Goal: Check status: Check status

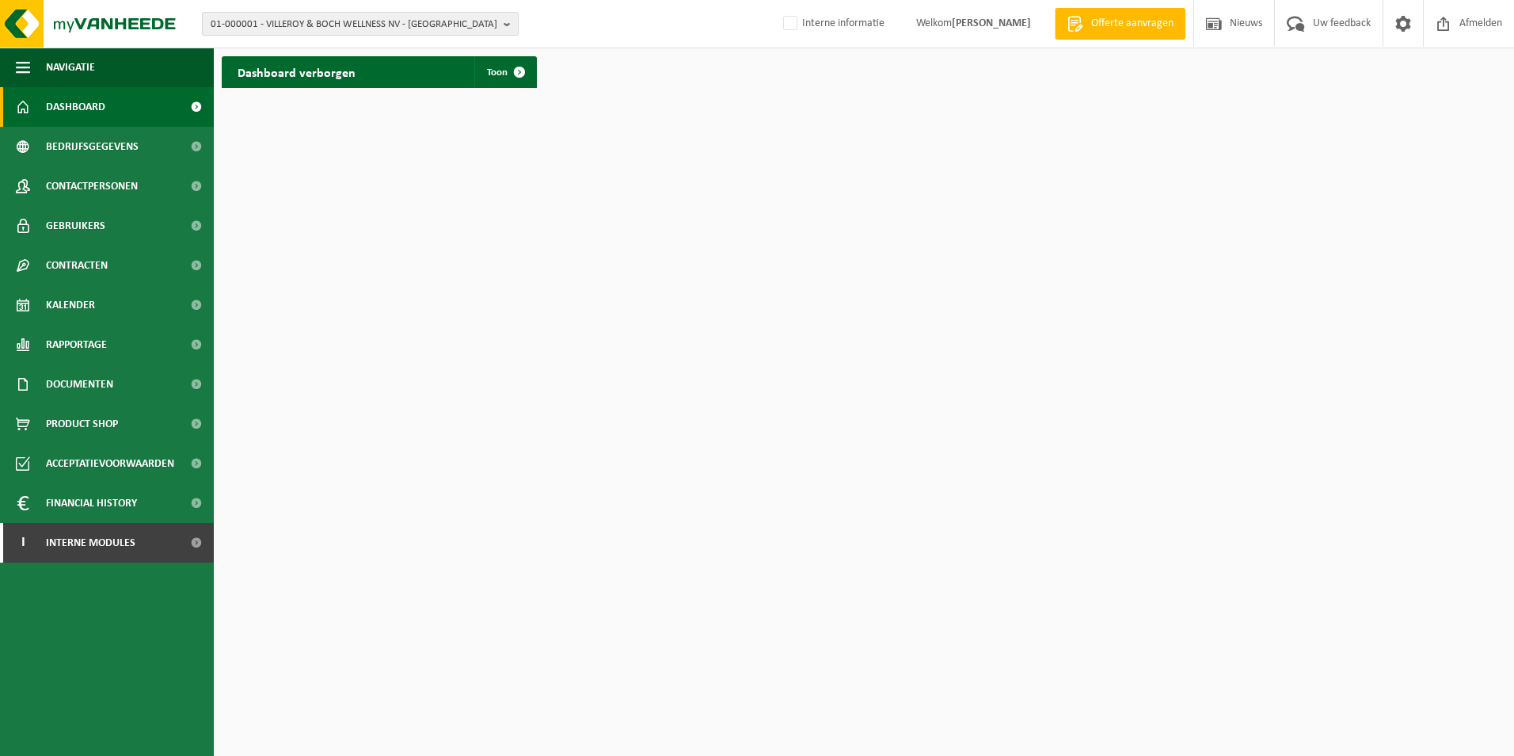
click at [305, 20] on span "01-000001 - VILLEROY & BOCH WELLNESS NV - [GEOGRAPHIC_DATA]" at bounding box center [354, 25] width 287 height 24
click at [352, 52] on input "text" at bounding box center [360, 50] width 309 height 20
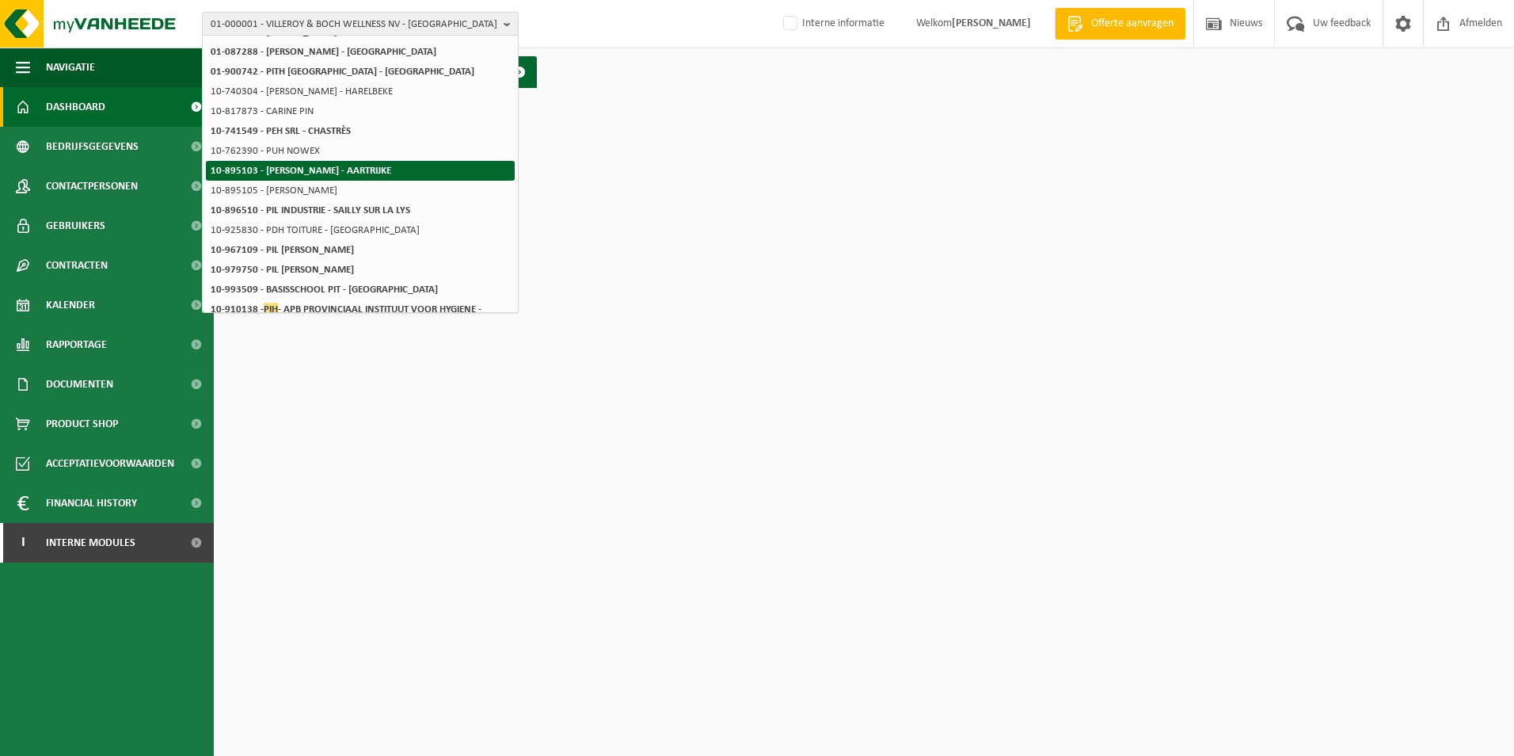
scroll to position [79, 0]
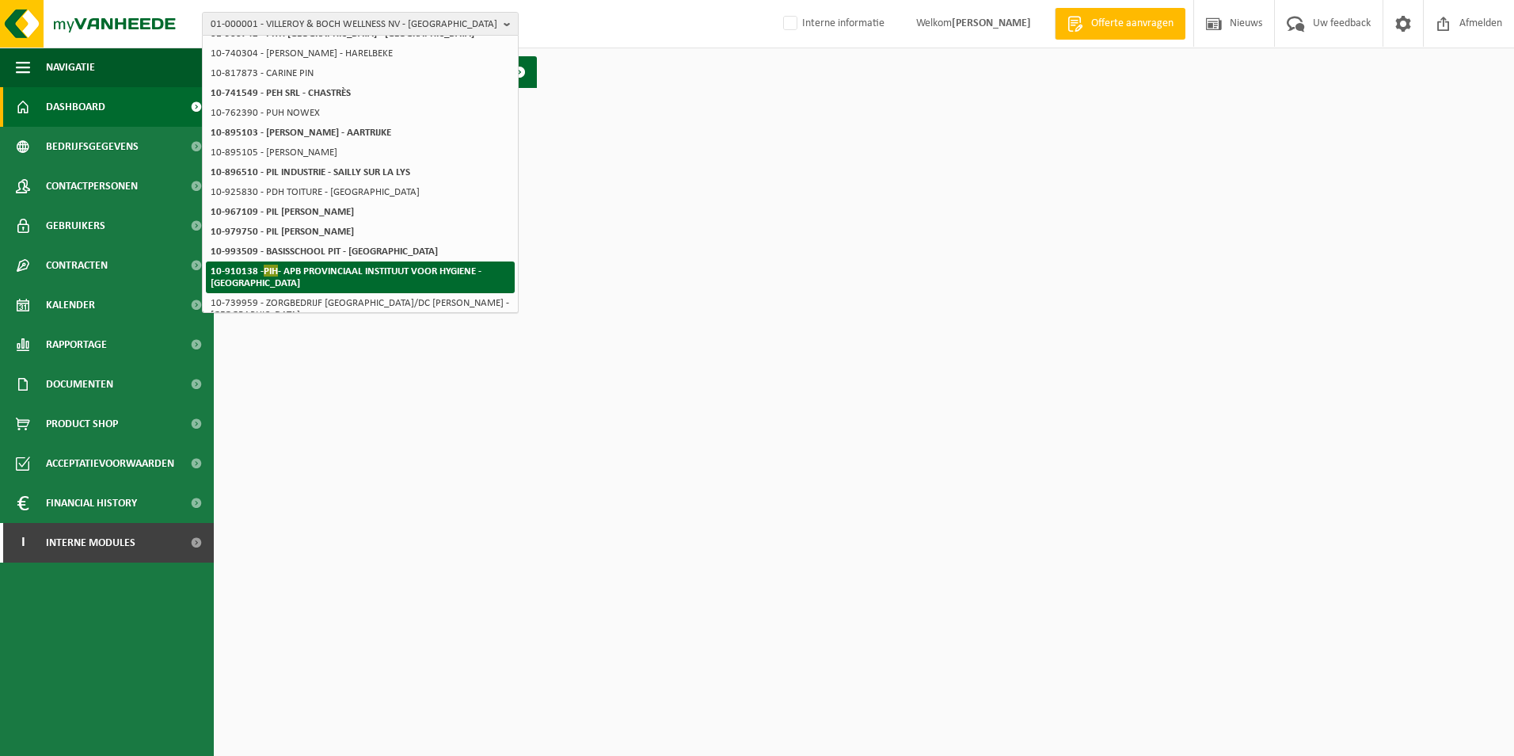
type input "pih"
click at [406, 273] on strong "10-910138 - PIH - APB PROVINCIAAL INSTITUUT VOOR HYGIENE - [GEOGRAPHIC_DATA]" at bounding box center [346, 277] width 271 height 24
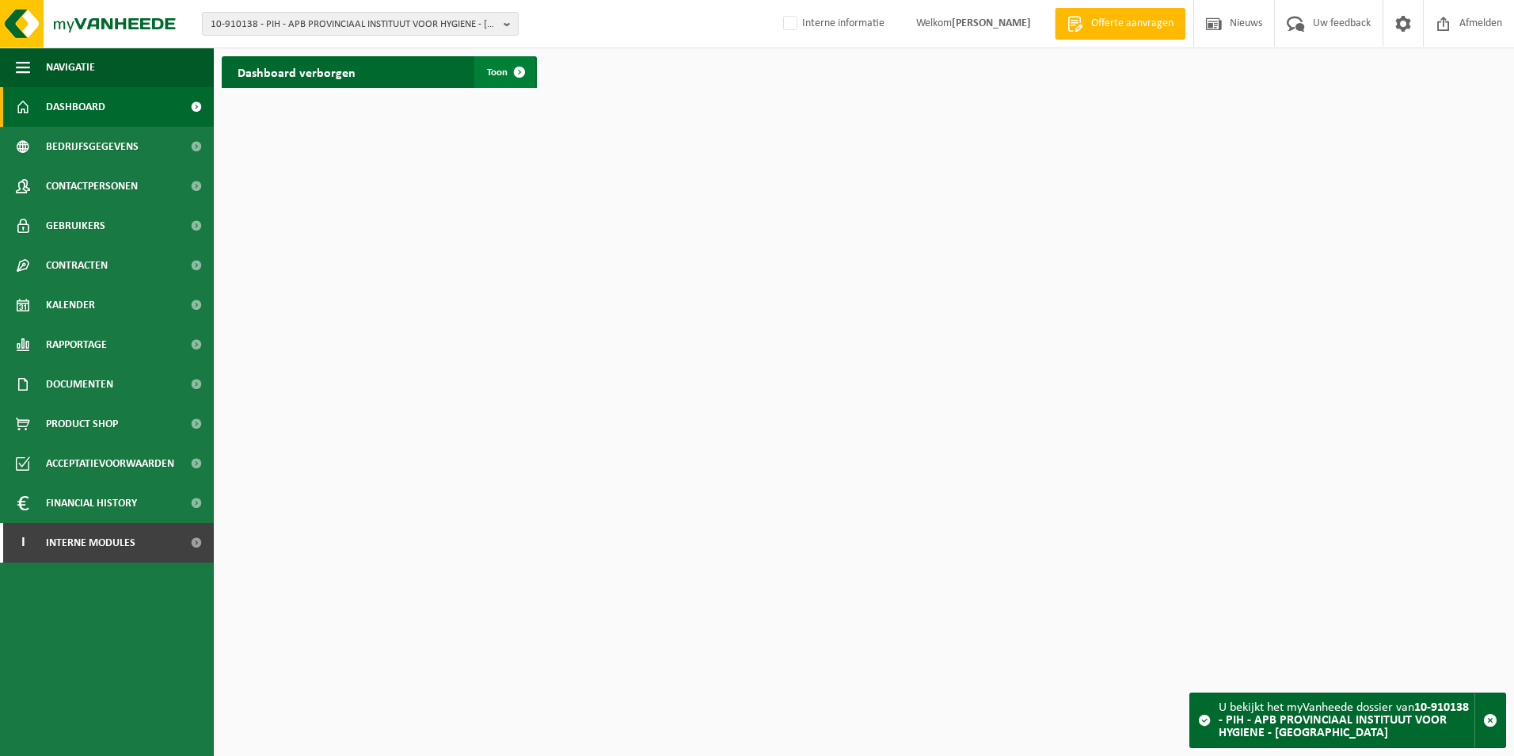
click at [512, 80] on span at bounding box center [520, 72] width 32 height 32
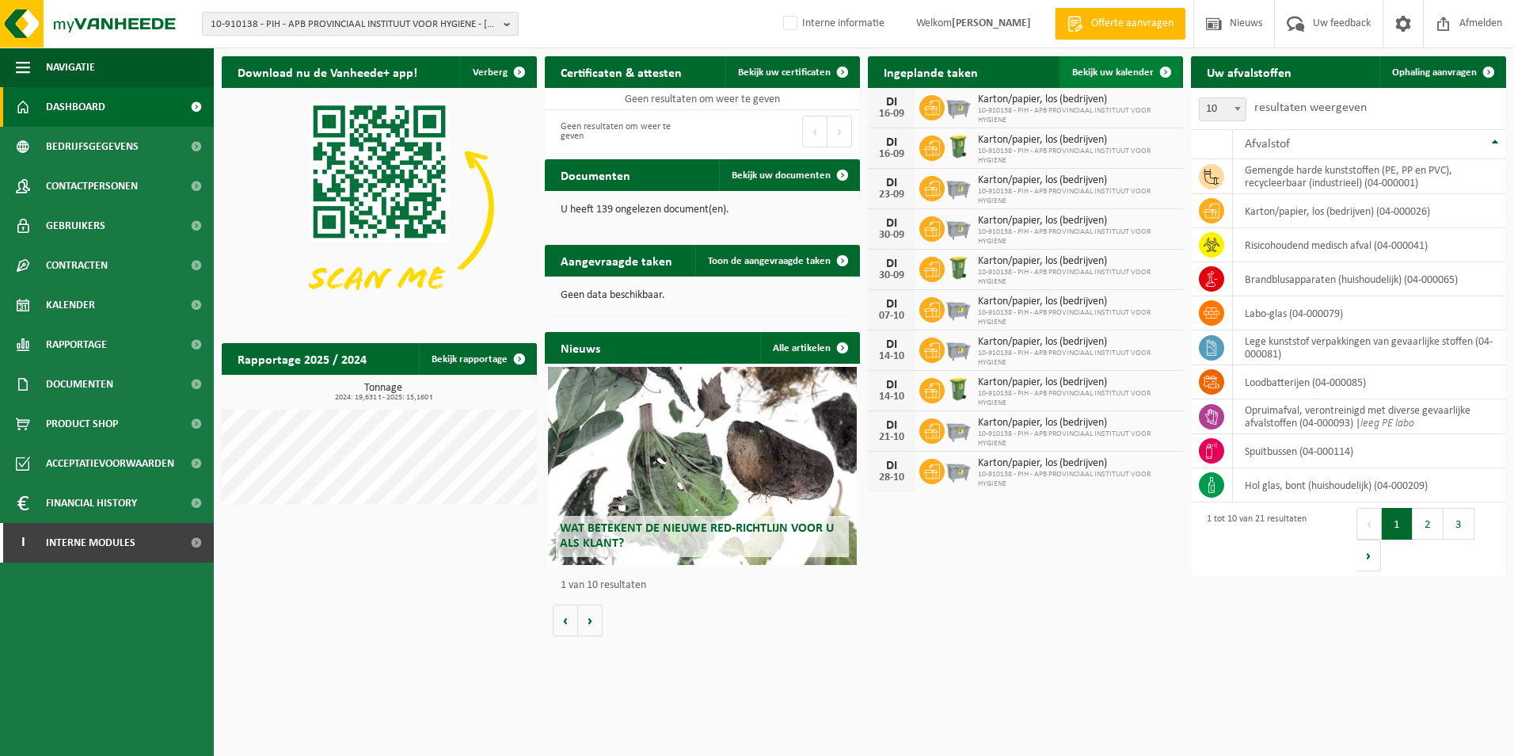
click at [1136, 63] on link "Bekijk uw kalender" at bounding box center [1121, 72] width 122 height 32
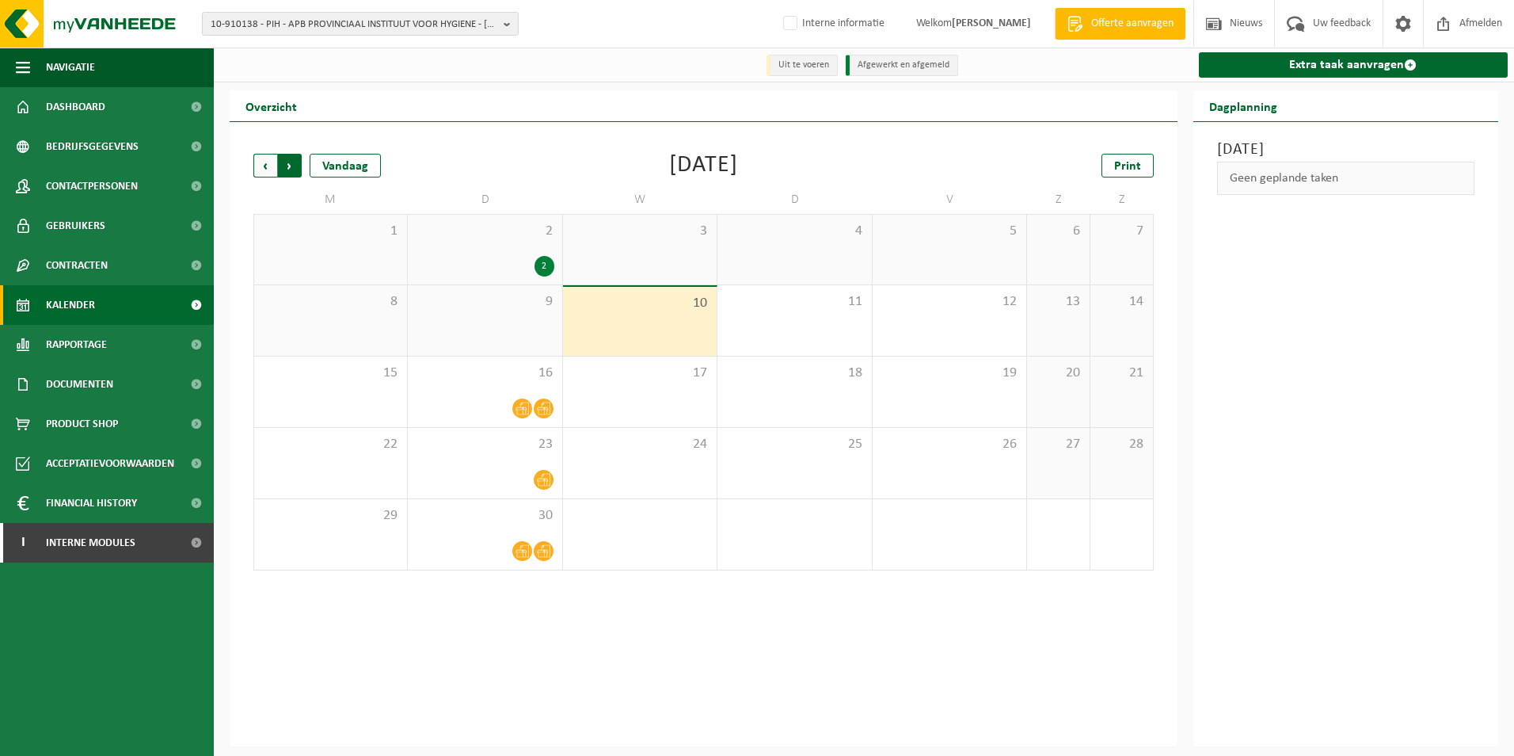
click at [256, 170] on span "Vorige" at bounding box center [265, 166] width 24 height 24
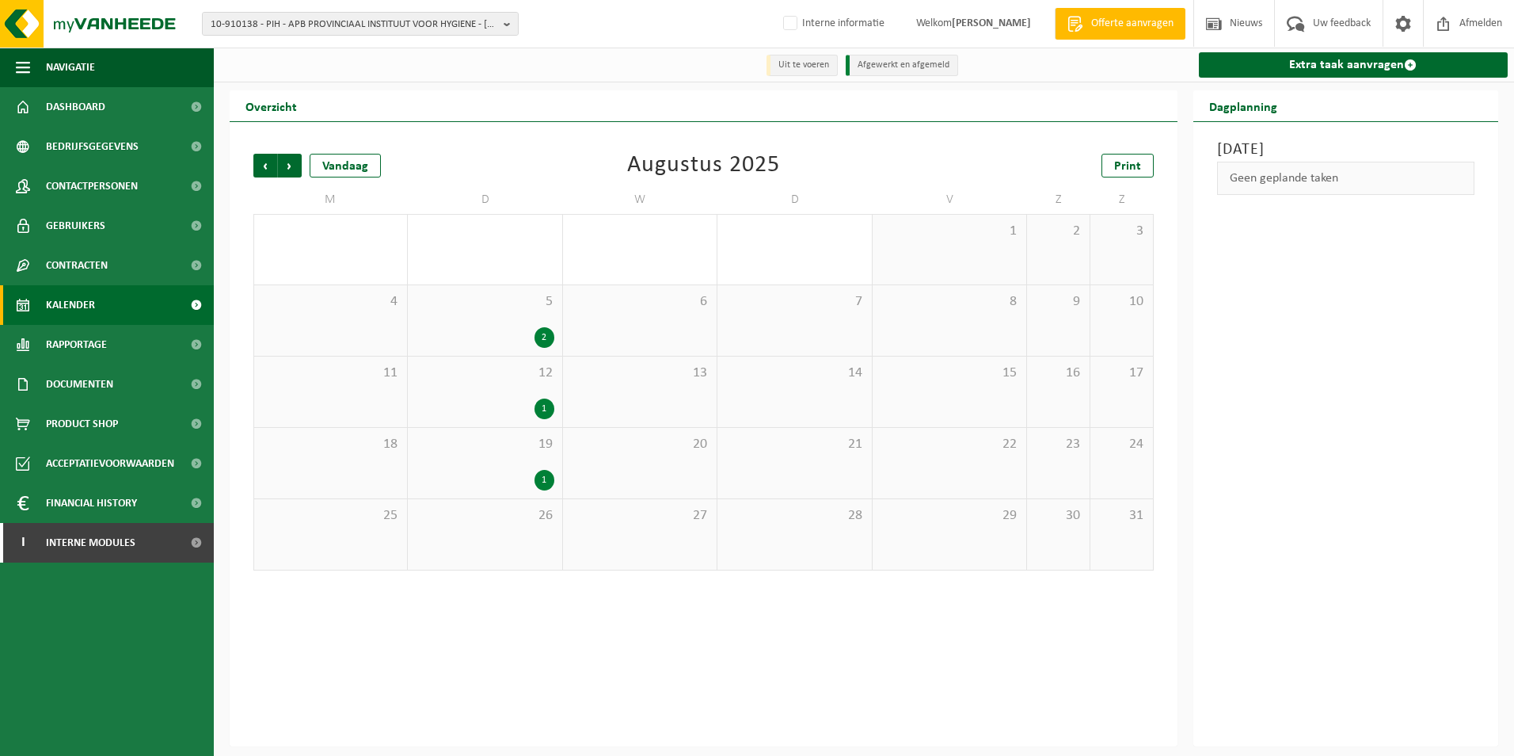
click at [603, 332] on div "6" at bounding box center [640, 320] width 154 height 70
drag, startPoint x: 621, startPoint y: 413, endPoint x: 626, endPoint y: 432, distance: 19.6
click at [621, 413] on div "13" at bounding box center [640, 391] width 154 height 70
drag, startPoint x: 626, startPoint y: 463, endPoint x: 623, endPoint y: 472, distance: 10.0
click at [626, 464] on div "20" at bounding box center [640, 463] width 154 height 70
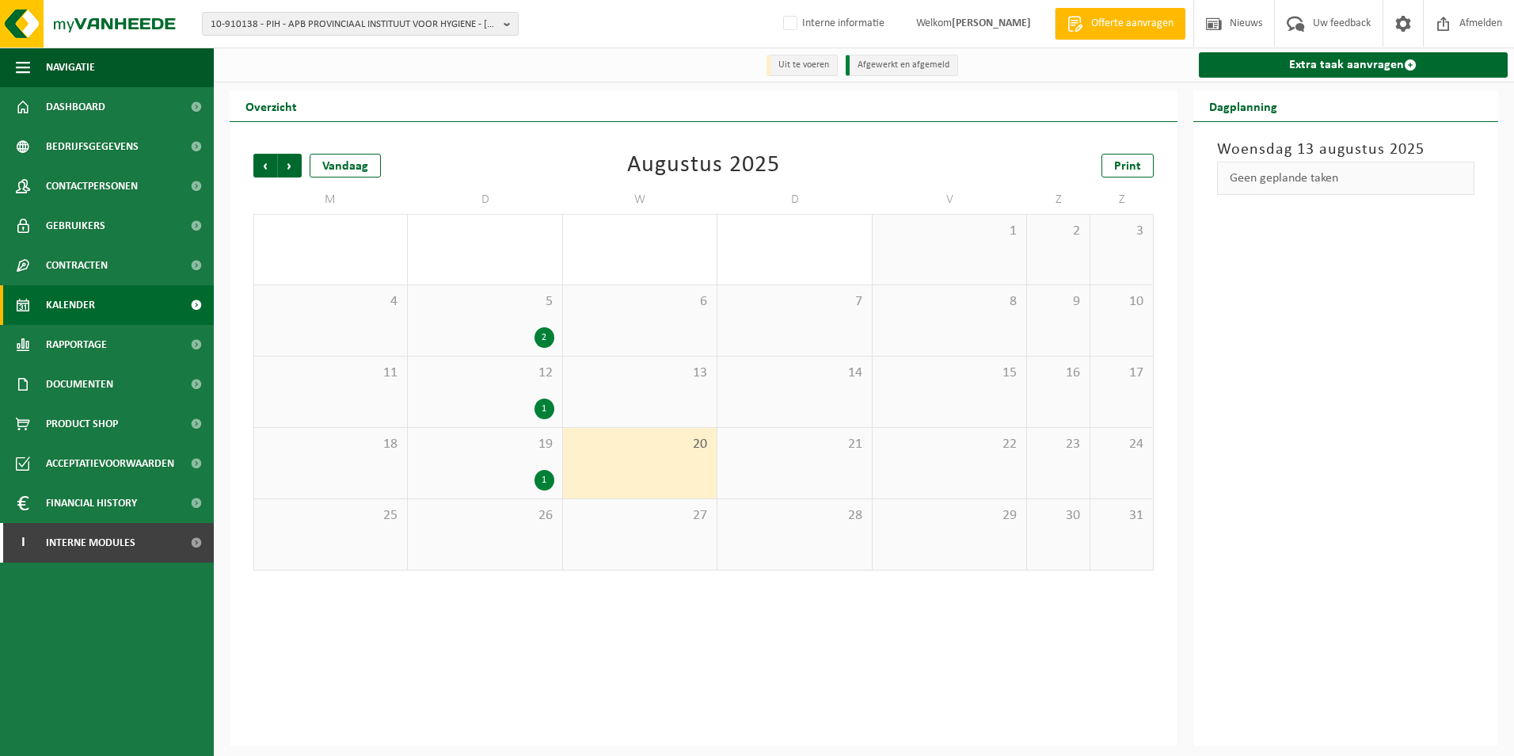
click at [612, 527] on div "27" at bounding box center [640, 534] width 154 height 70
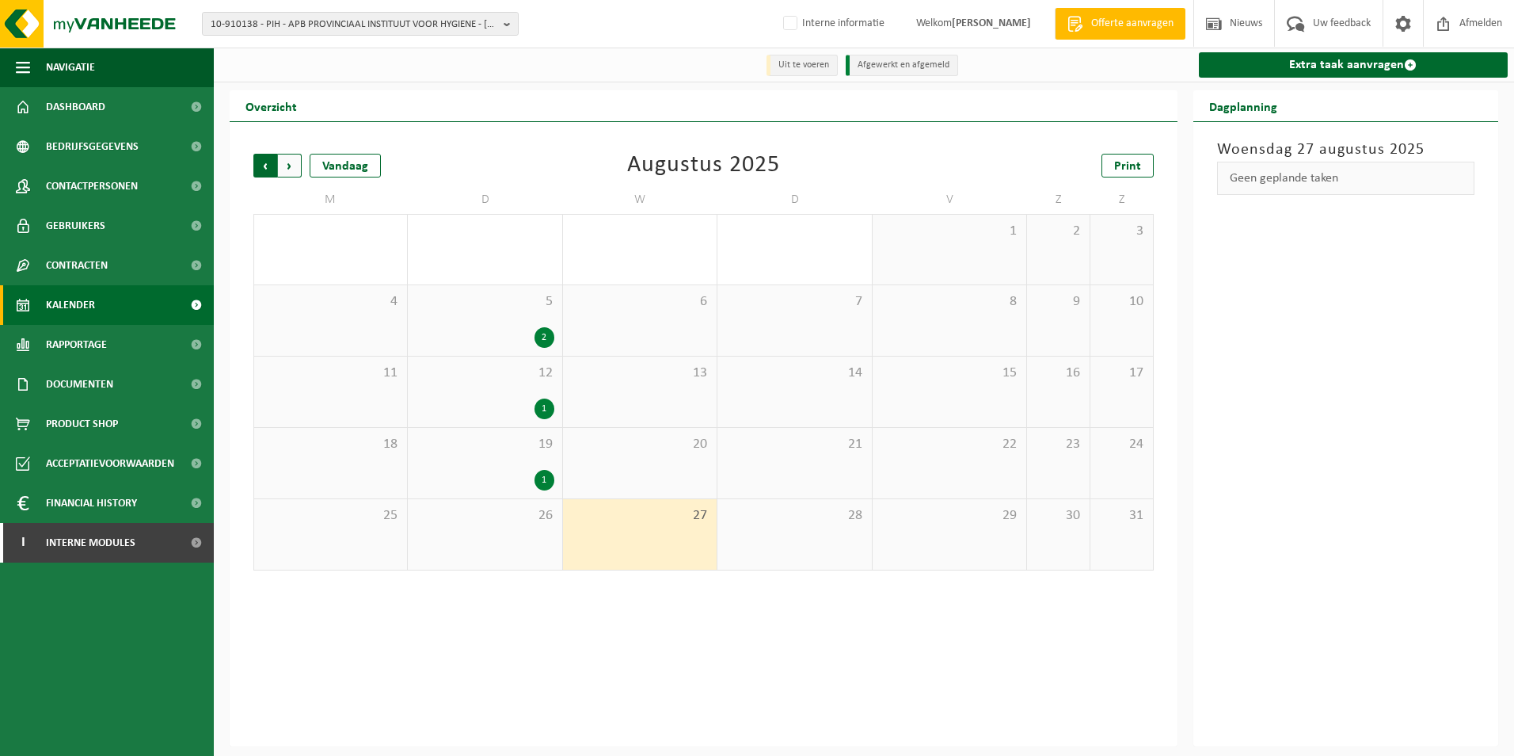
click at [291, 172] on span "Volgende" at bounding box center [290, 166] width 24 height 24
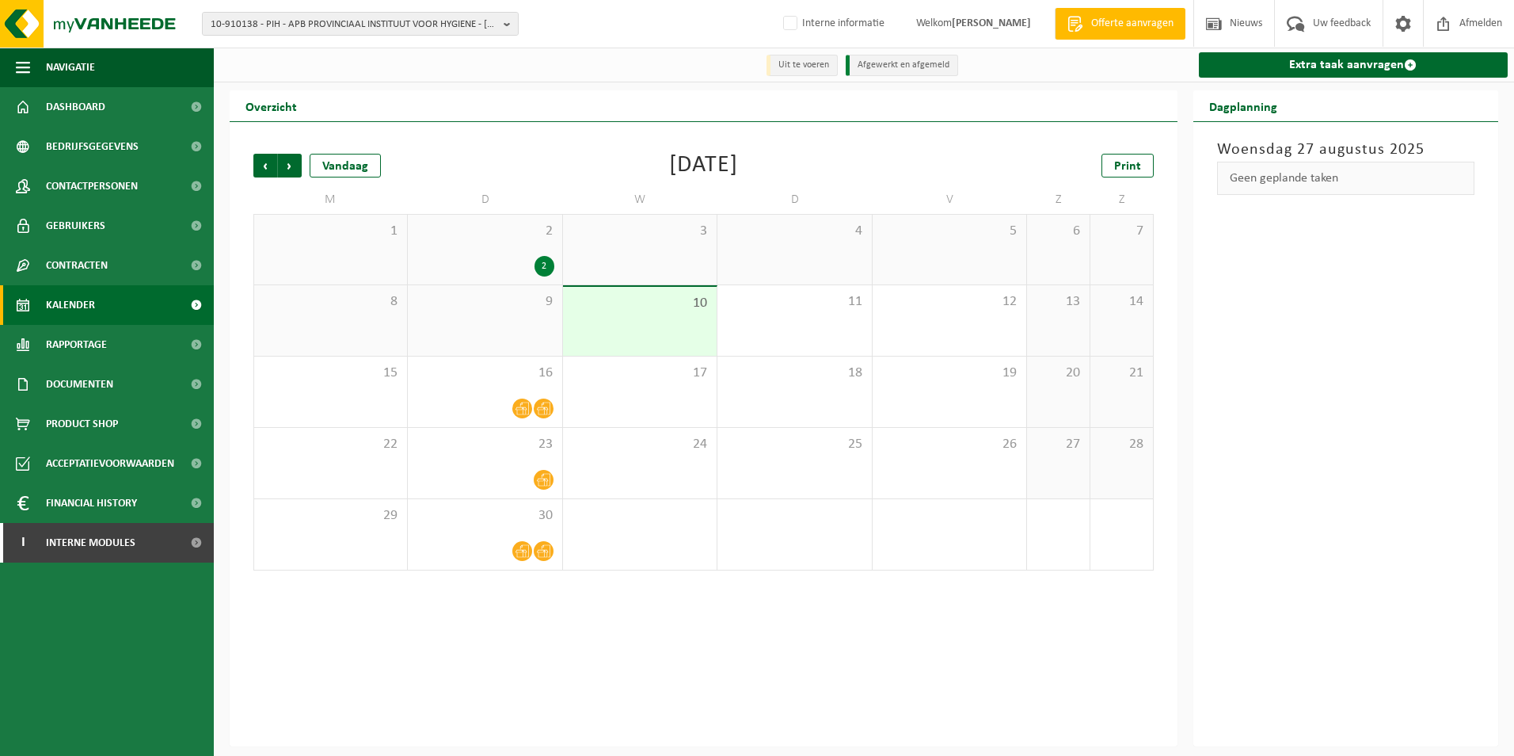
click at [291, 172] on span "Volgende" at bounding box center [290, 166] width 24 height 24
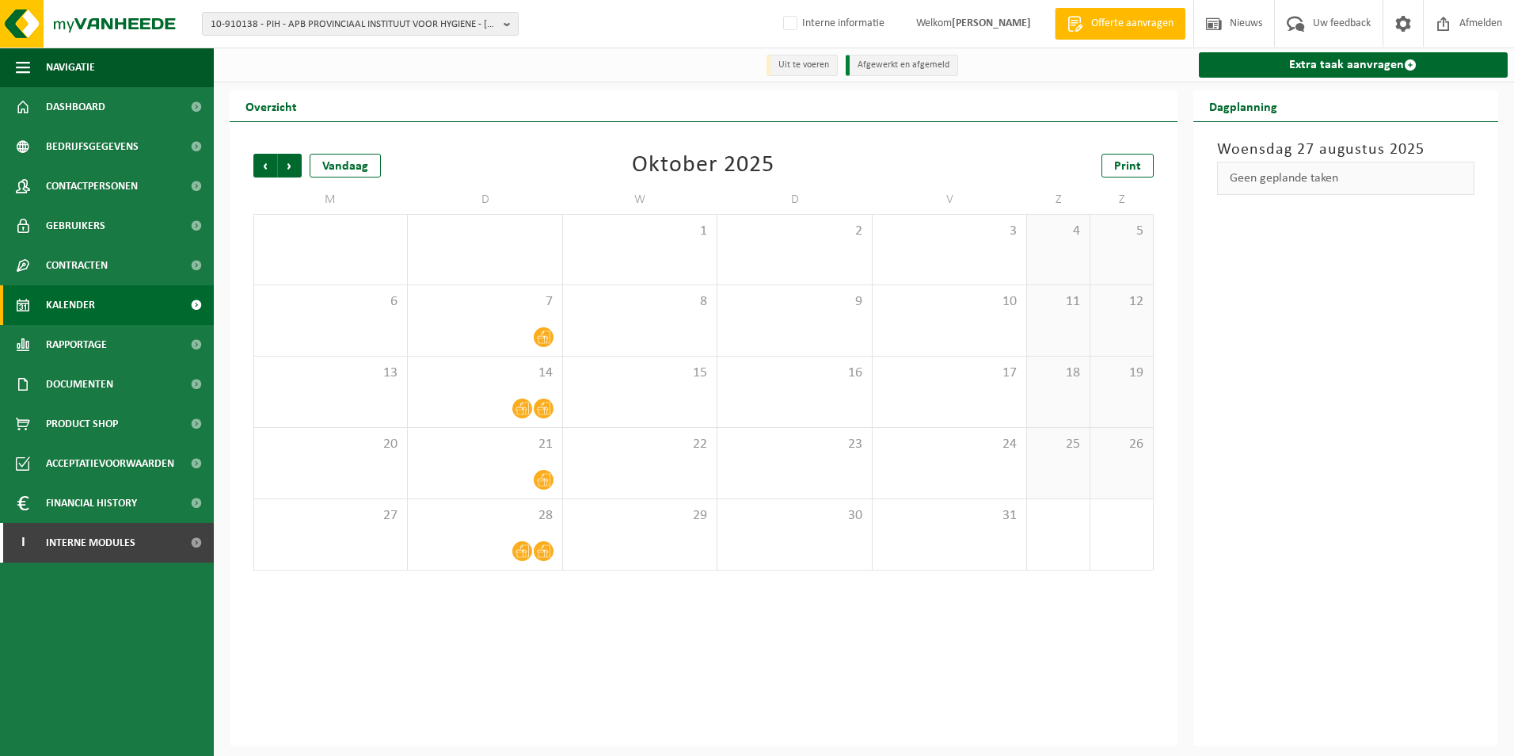
click at [291, 172] on span "Volgende" at bounding box center [290, 166] width 24 height 24
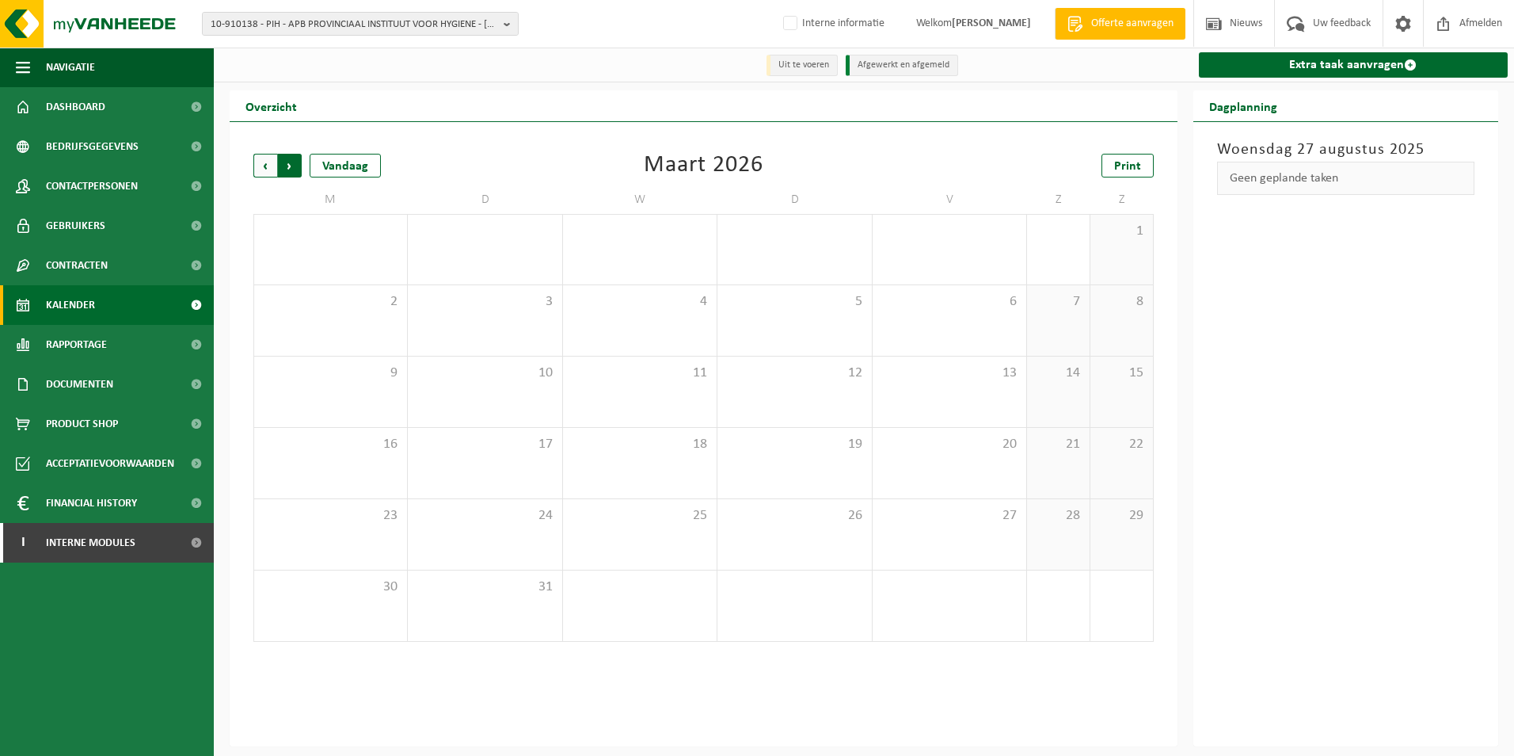
click at [265, 173] on span "Vorige" at bounding box center [265, 166] width 24 height 24
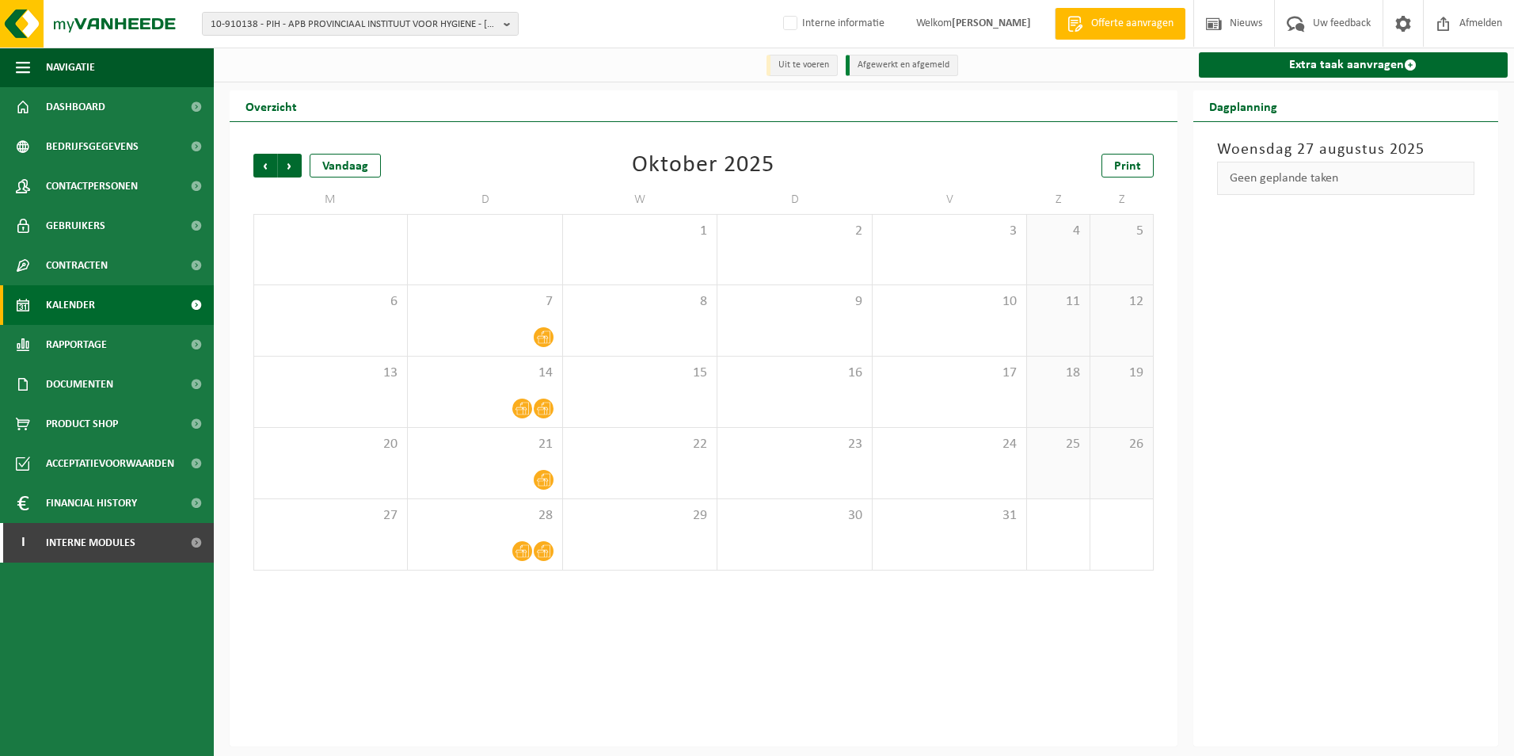
click at [265, 173] on span "Vorige" at bounding box center [265, 166] width 24 height 24
